Goal: Information Seeking & Learning: Check status

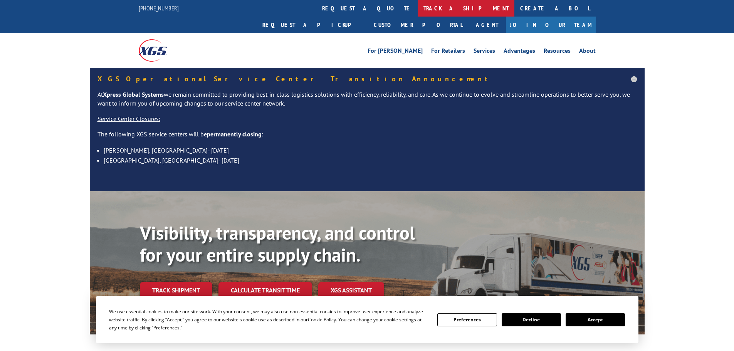
click at [418, 13] on link "track a shipment" at bounding box center [466, 8] width 97 height 17
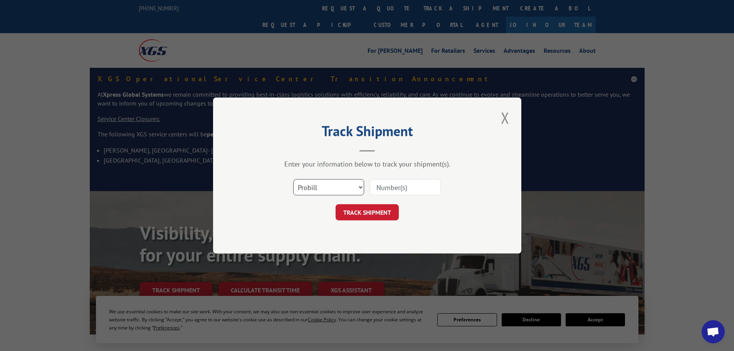
click at [311, 182] on select "Select category... Probill BOL PO" at bounding box center [328, 187] width 71 height 16
select select "bol"
click at [293, 179] on select "Select category... Probill BOL PO" at bounding box center [328, 187] width 71 height 16
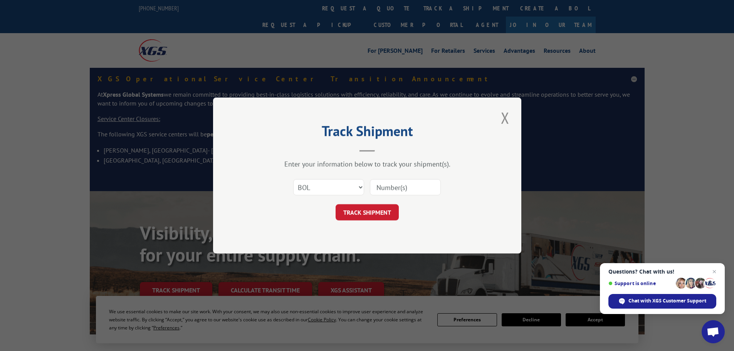
click at [376, 189] on input at bounding box center [405, 187] width 71 height 16
paste input "4956649"
type input "4956649"
click at [369, 212] on button "TRACK SHIPMENT" at bounding box center [367, 212] width 63 height 16
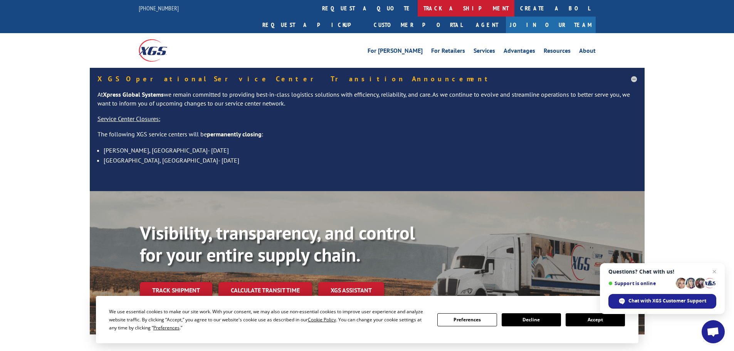
click at [418, 3] on link "track a shipment" at bounding box center [466, 8] width 97 height 17
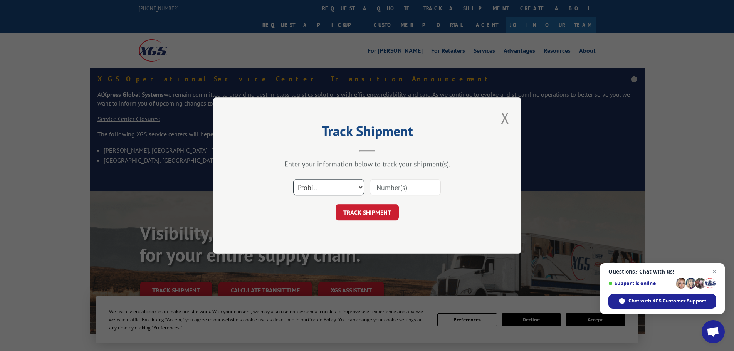
click at [341, 189] on select "Select category... Probill BOL PO" at bounding box center [328, 187] width 71 height 16
click at [293, 179] on select "Select category... Probill BOL PO" at bounding box center [328, 187] width 71 height 16
click at [374, 187] on input at bounding box center [405, 187] width 71 height 16
paste input "17514827"
type input "17514827"
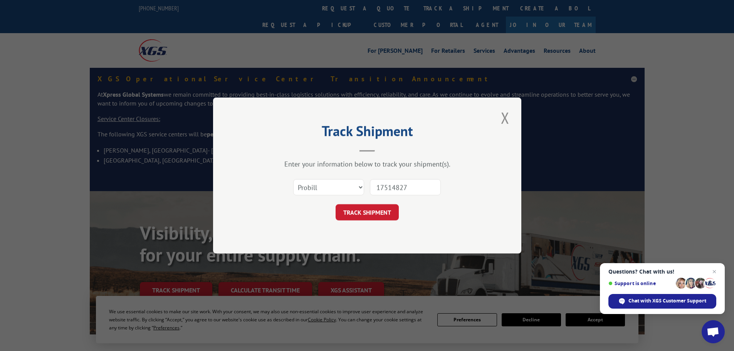
click at [370, 211] on button "TRACK SHIPMENT" at bounding box center [367, 212] width 63 height 16
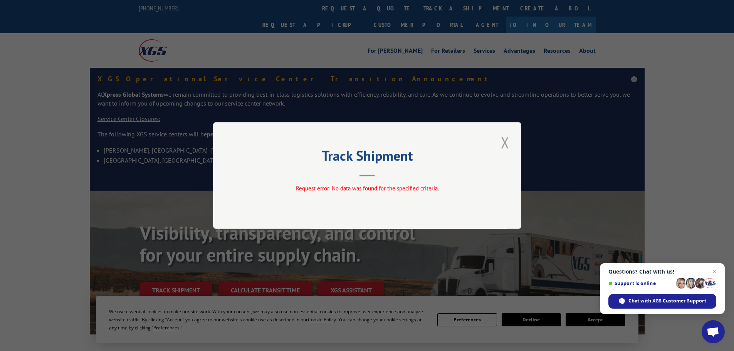
click at [505, 143] on button "Close modal" at bounding box center [505, 142] width 13 height 21
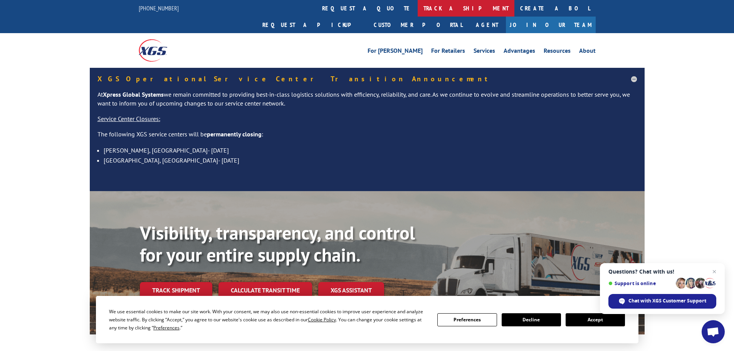
click at [418, 6] on link "track a shipment" at bounding box center [466, 8] width 97 height 17
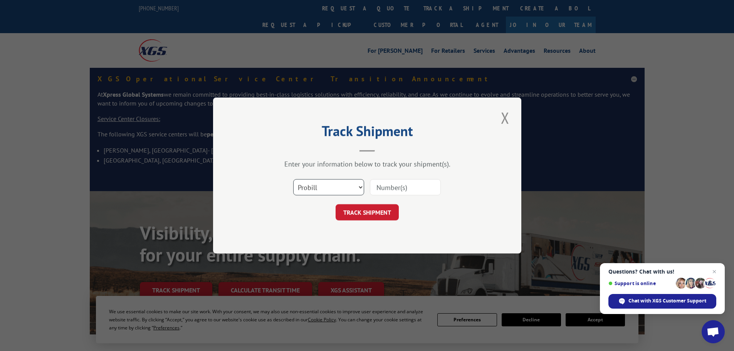
click at [330, 188] on select "Select category... Probill BOL PO" at bounding box center [328, 187] width 71 height 16
select select "bol"
click at [293, 179] on select "Select category... Probill BOL PO" at bounding box center [328, 187] width 71 height 16
click at [378, 188] on input at bounding box center [405, 187] width 71 height 16
paste input "4956649"
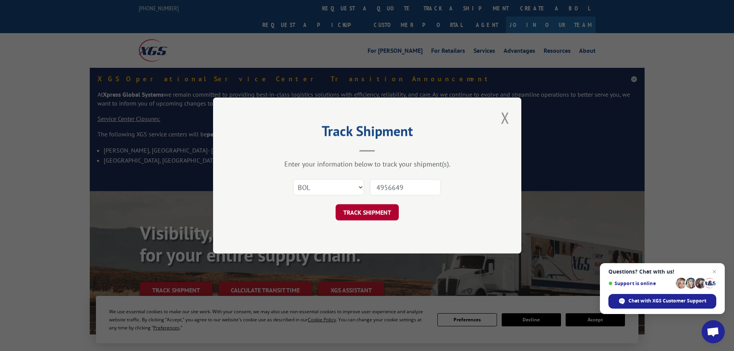
type input "4956649"
click at [374, 212] on button "TRACK SHIPMENT" at bounding box center [367, 212] width 63 height 16
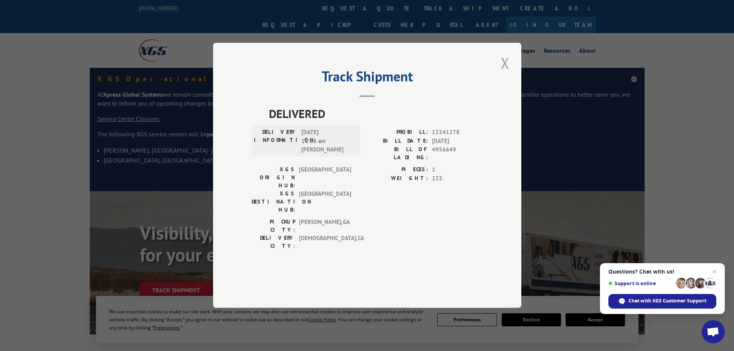
click at [509, 74] on button "Close modal" at bounding box center [505, 62] width 13 height 21
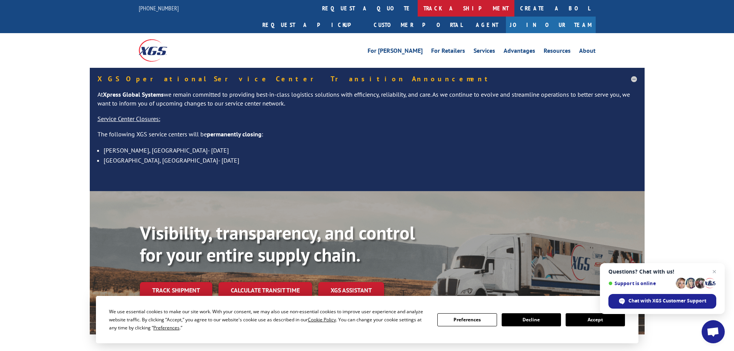
click at [418, 11] on link "track a shipment" at bounding box center [466, 8] width 97 height 17
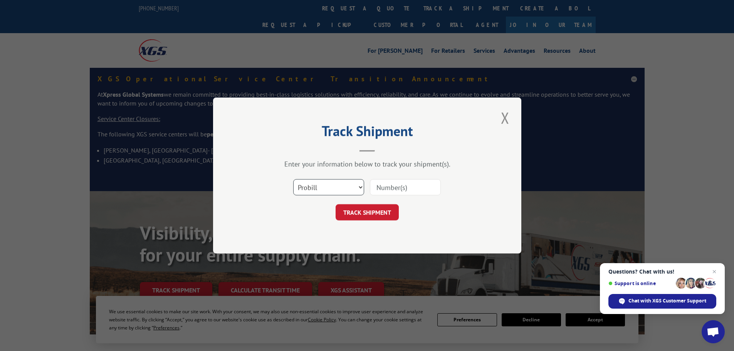
click at [329, 191] on select "Select category... Probill BOL PO" at bounding box center [328, 187] width 71 height 16
select select "bol"
click at [293, 179] on select "Select category... Probill BOL PO" at bounding box center [328, 187] width 71 height 16
click at [379, 190] on input at bounding box center [405, 187] width 71 height 16
paste input "5960086"
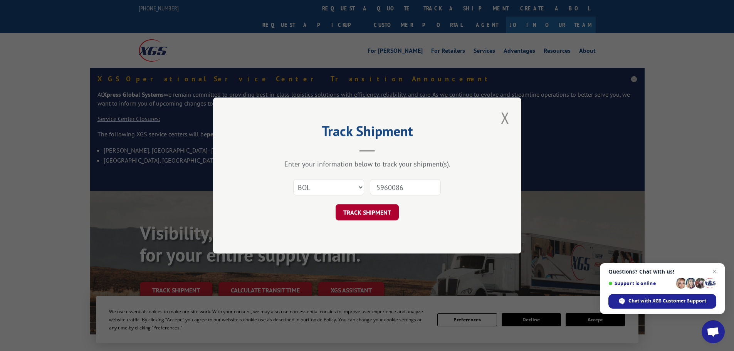
type input "5960086"
click at [369, 213] on button "TRACK SHIPMENT" at bounding box center [367, 212] width 63 height 16
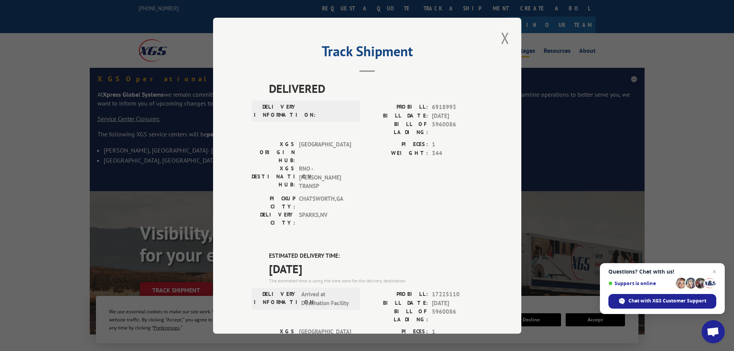
click at [502, 38] on button "Close modal" at bounding box center [505, 37] width 13 height 21
